Goal: Task Accomplishment & Management: Complete application form

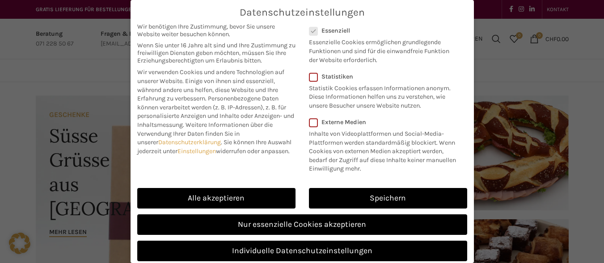
click at [357, 199] on link "Speichern" at bounding box center [388, 198] width 158 height 21
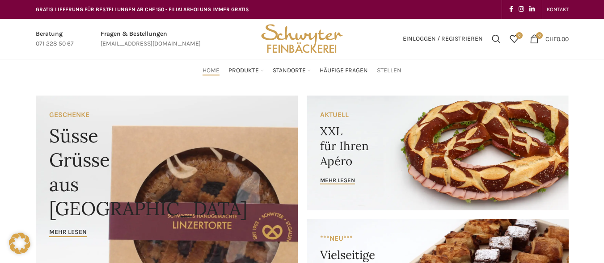
click at [383, 70] on span "Stellen" at bounding box center [389, 71] width 25 height 8
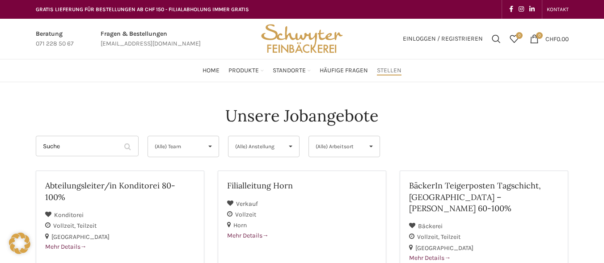
click at [457, 116] on div "Unsere Jobangebote" at bounding box center [302, 116] width 533 height 22
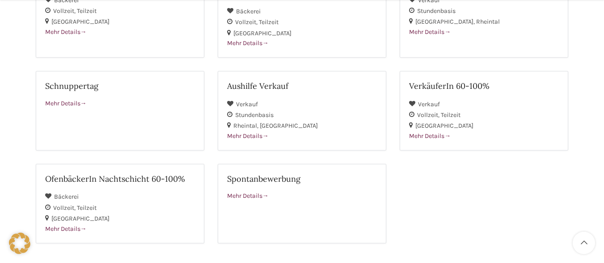
scroll to position [340, 0]
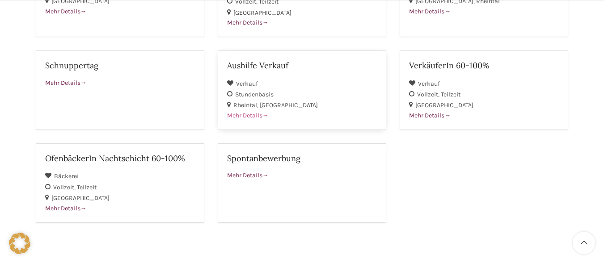
click at [309, 89] on div "Stundenbasis" at bounding box center [302, 94] width 150 height 11
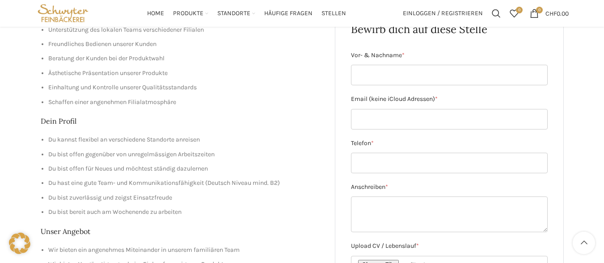
scroll to position [125, 0]
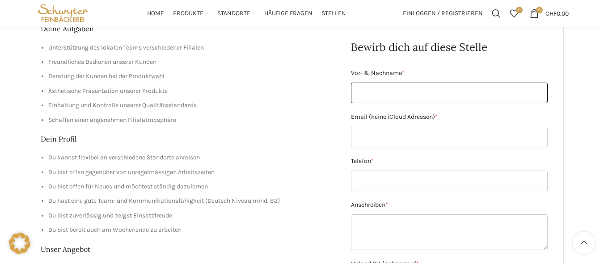
click at [409, 97] on input "Vor- & Nachname *" at bounding box center [449, 93] width 197 height 21
type input "Noura Laatmani"
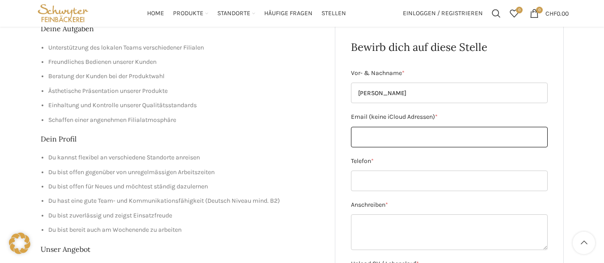
type input "laatmaninoura4@gmail.com"
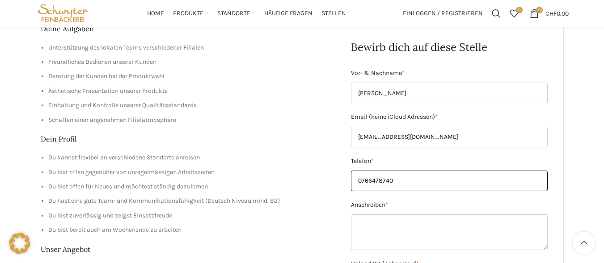
click at [362, 183] on input "0766478740" at bounding box center [449, 181] width 197 height 21
type input "+212766478740"
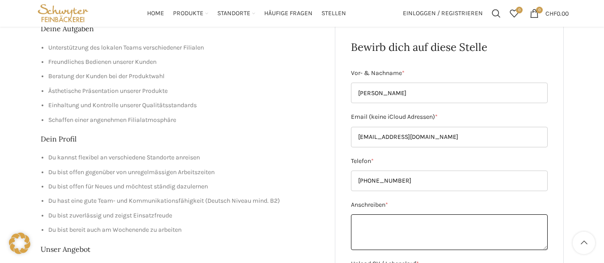
click at [416, 225] on textarea "Anschreiben *" at bounding box center [449, 233] width 197 height 36
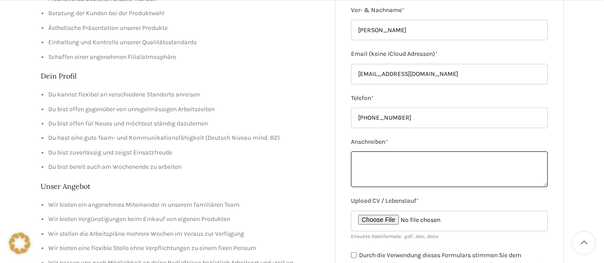
scroll to position [230, 0]
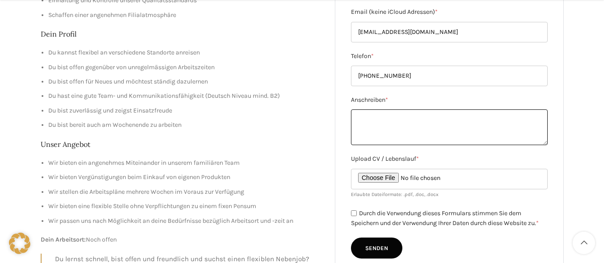
click at [453, 134] on textarea "Anschreiben *" at bounding box center [449, 128] width 197 height 36
click at [399, 120] on textarea "Anschreiben *" at bounding box center [449, 128] width 197 height 36
paste textarea "Sehr geehrte Damen und Herren, durch meine bisherige Erfahrung in den Bereichen…"
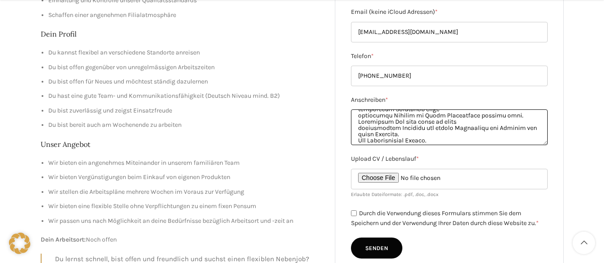
scroll to position [257, 0]
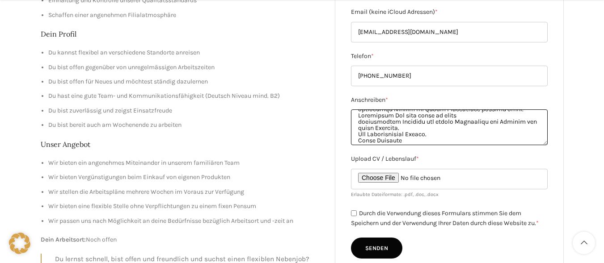
click at [421, 134] on textarea "Anschreiben *" at bounding box center [449, 128] width 197 height 36
type textarea "Sehr geehrte Damen und Herren, durch meine bisherige Erfahrung in den Bereichen…"
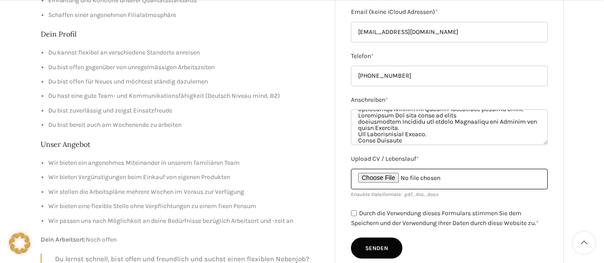
click at [404, 176] on input "Upload CV / Lebenslauf *" at bounding box center [449, 179] width 197 height 21
type input "C:\fakepath\nv lebenslauf.pdf"
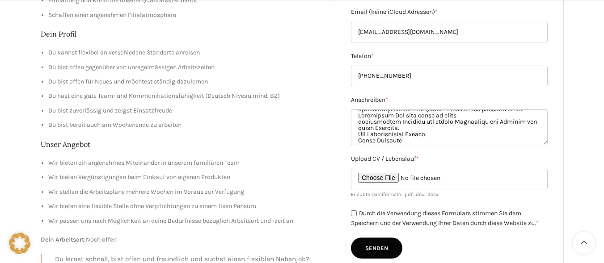
click at [354, 214] on input "Durch die Verwendung dieses Formulars stimmen Sie dem Speichern und der Verwend…" at bounding box center [354, 214] width 6 height 6
checkbox input "true"
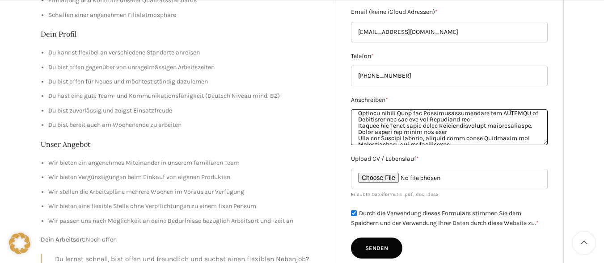
scroll to position [260, 0]
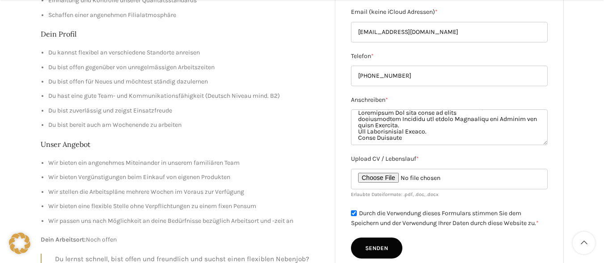
click at [379, 247] on input "Senden" at bounding box center [376, 248] width 51 height 21
type input "Senden"
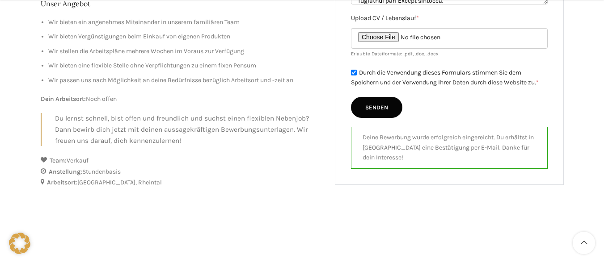
scroll to position [391, 0]
